Goal: Information Seeking & Learning: Learn about a topic

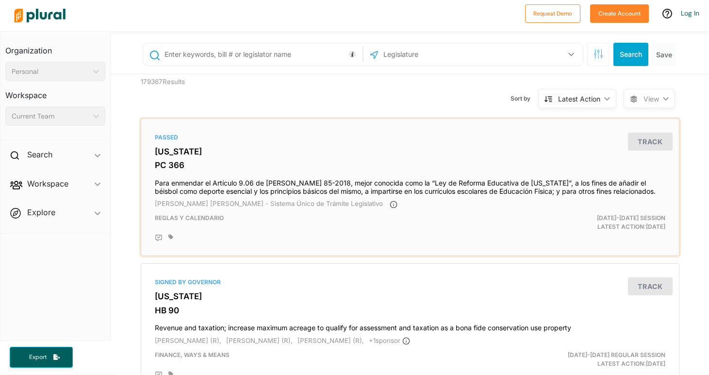
click at [171, 148] on h3 "[US_STATE]" at bounding box center [410, 152] width 511 height 10
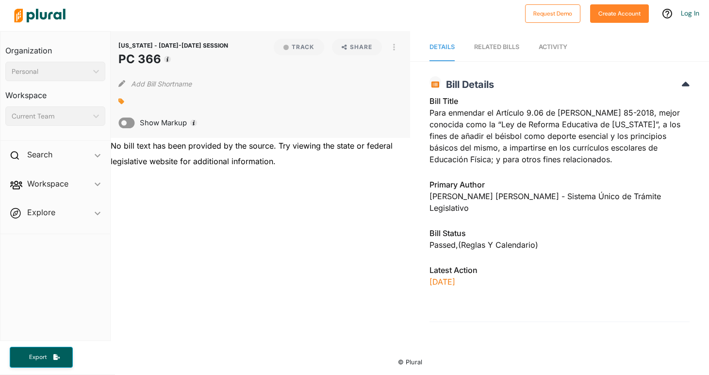
click at [556, 50] on span "Activity" at bounding box center [553, 46] width 29 height 7
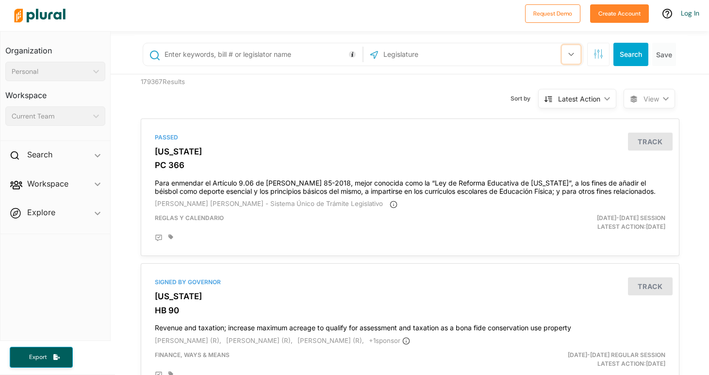
click at [568, 53] on icon "button" at bounding box center [571, 54] width 6 height 4
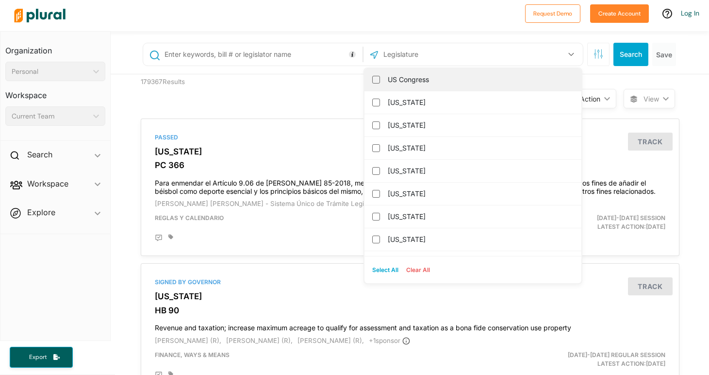
click at [403, 83] on label "US Congress" at bounding box center [480, 79] width 184 height 15
click at [380, 83] on input "US Congress" at bounding box center [376, 80] width 8 height 8
checkbox input "true"
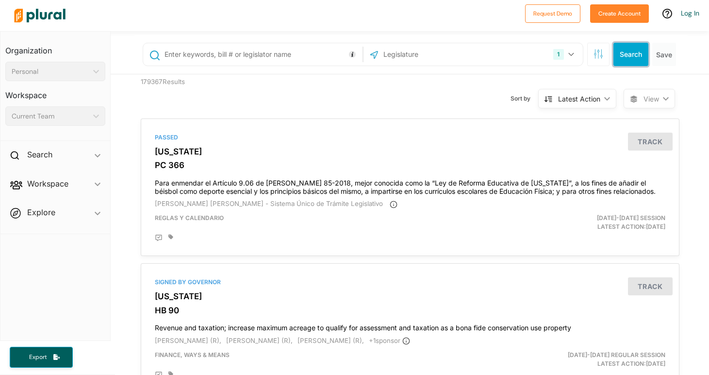
click at [628, 57] on button "Search" at bounding box center [631, 54] width 35 height 23
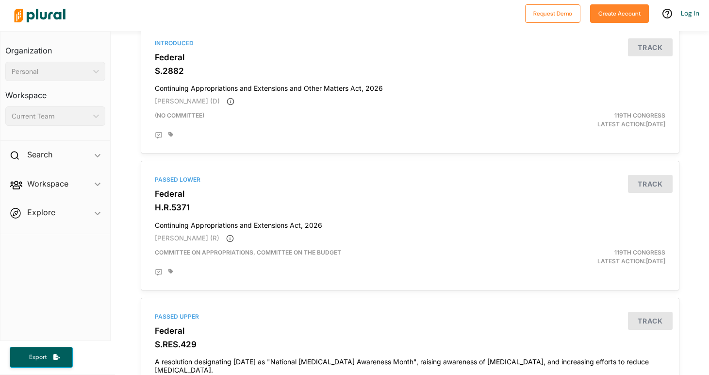
scroll to position [1785, 0]
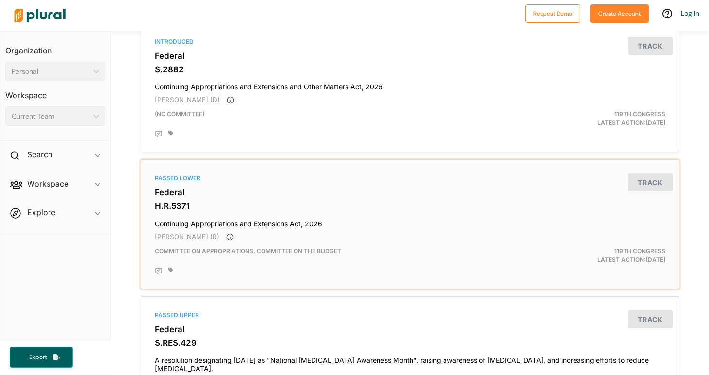
click at [182, 183] on div "Passed Lower" at bounding box center [410, 178] width 511 height 9
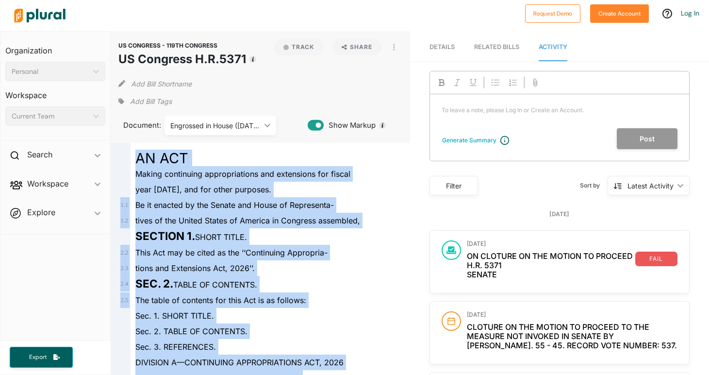
drag, startPoint x: 319, startPoint y: 253, endPoint x: 130, endPoint y: 164, distance: 210.0
click at [357, 243] on div "SECTION 1. SHORT TITLE." at bounding box center [265, 236] width 268 height 17
